Goal: Download file/media: Obtain a digital file from the website

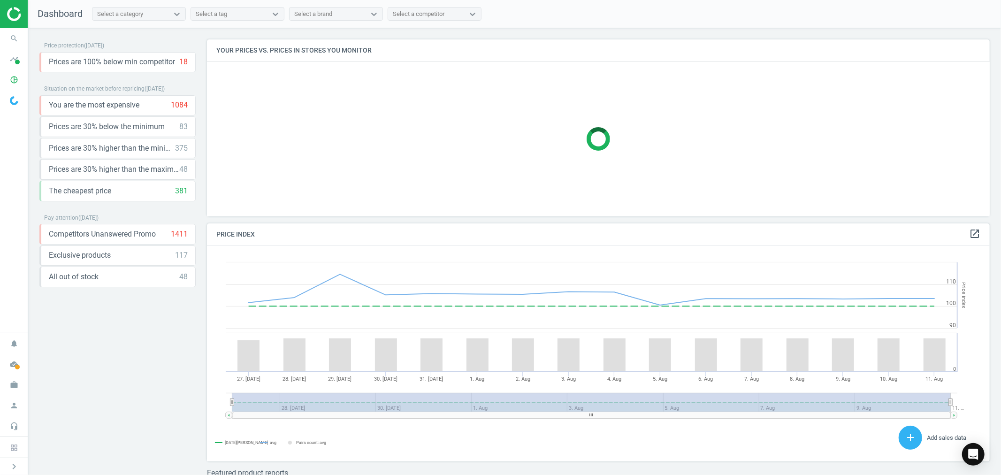
scroll to position [203, 792]
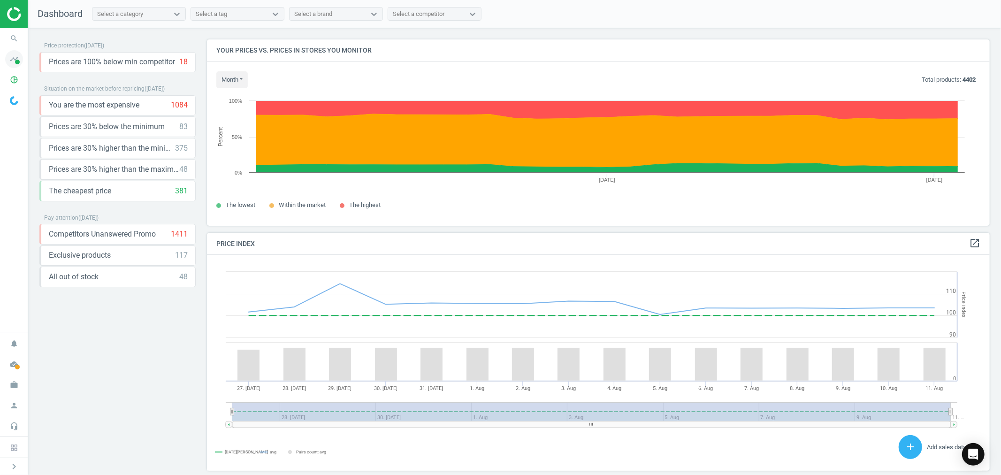
click at [14, 60] on icon "timeline" at bounding box center [14, 59] width 18 height 18
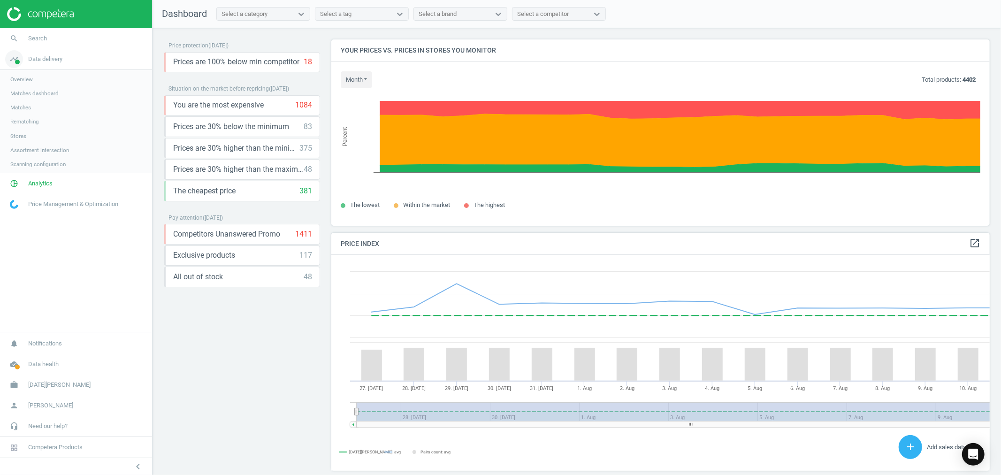
scroll to position [5, 5]
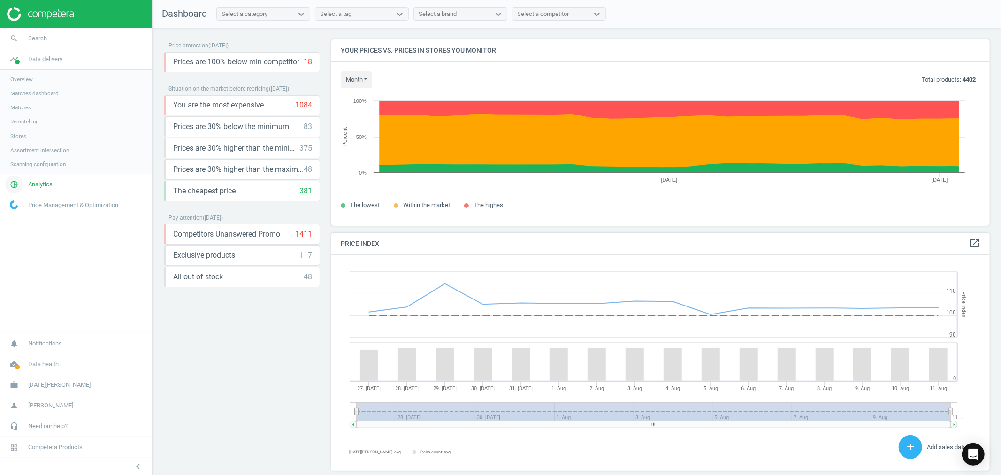
click at [44, 184] on span "Analytics" at bounding box center [40, 184] width 24 height 8
click at [28, 108] on link "Products" at bounding box center [76, 114] width 152 height 14
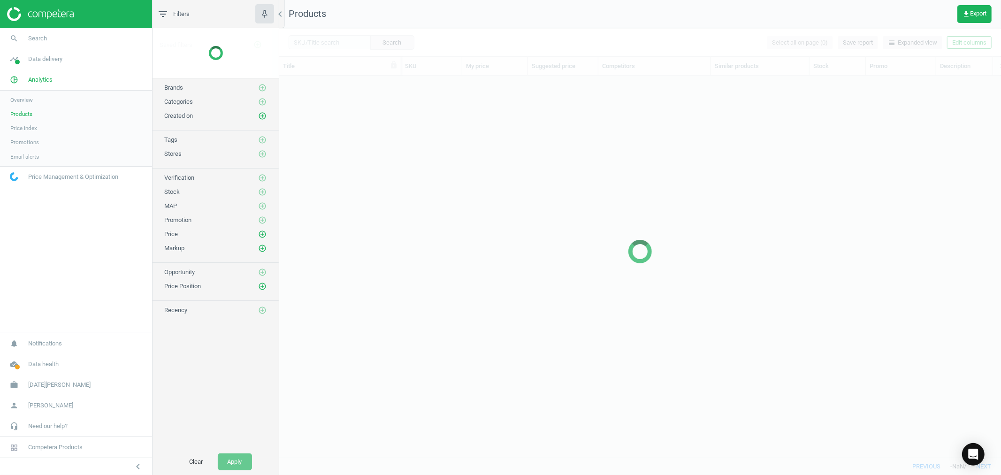
scroll to position [365, 714]
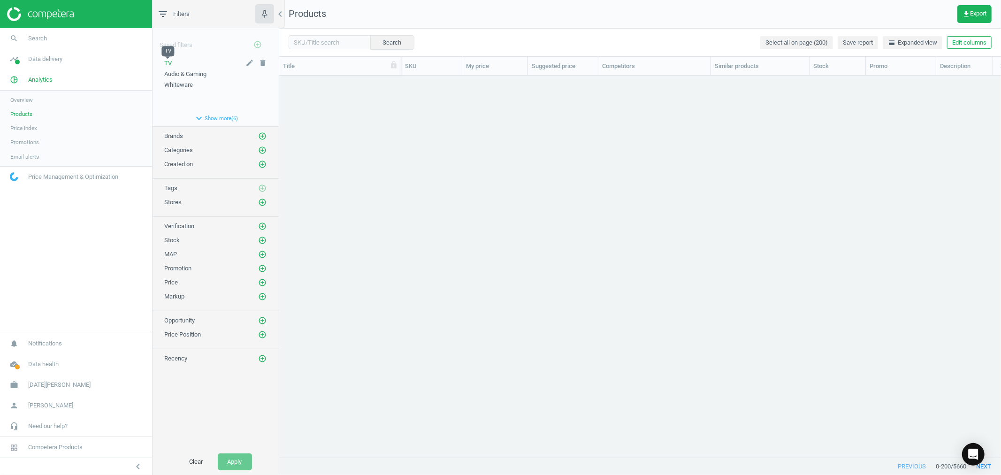
click at [168, 64] on span "TV" at bounding box center [168, 63] width 8 height 7
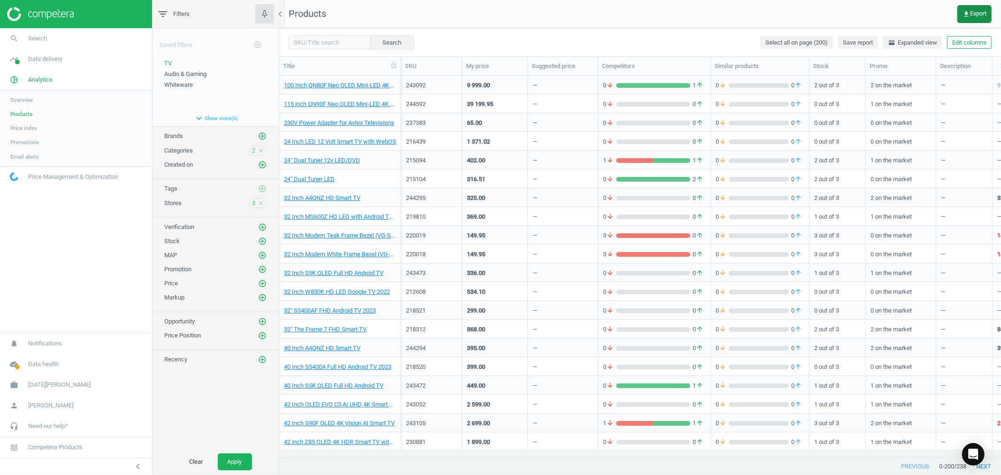
click at [971, 13] on span "get_app Export" at bounding box center [975, 14] width 24 height 8
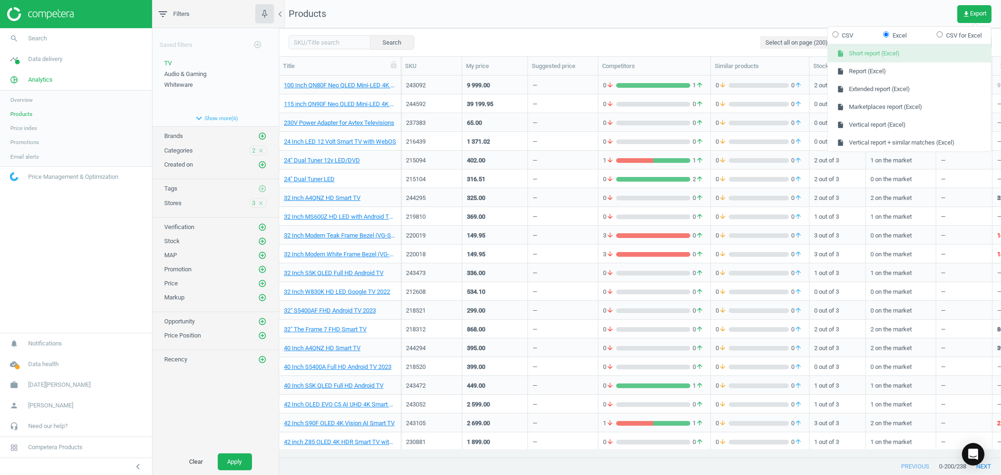
click at [858, 50] on button "insert_drive_file Short report (Excel)" at bounding box center [909, 54] width 163 height 18
